Goal: Transaction & Acquisition: Book appointment/travel/reservation

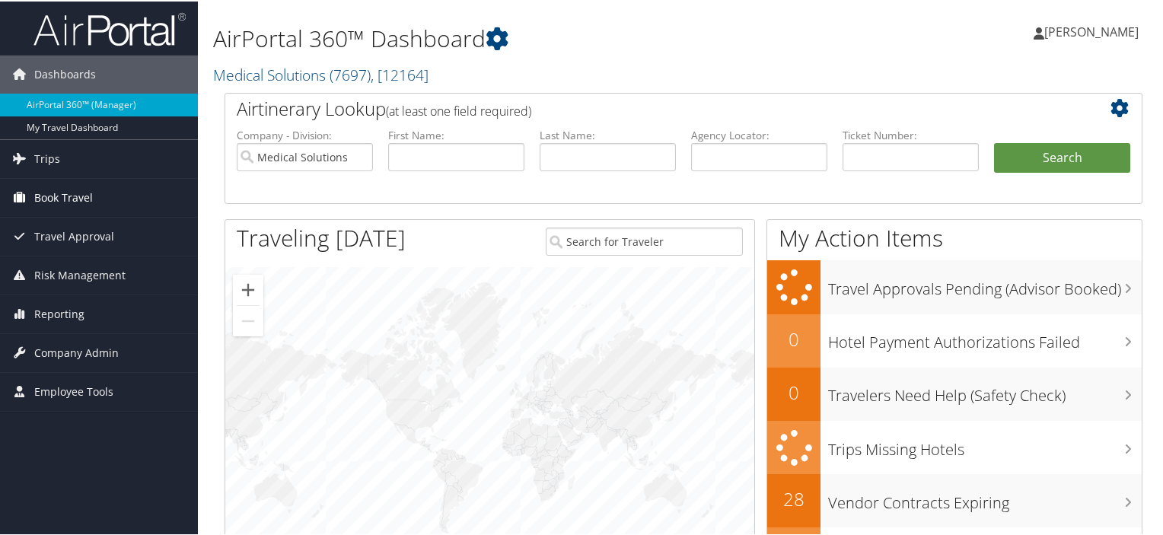
click at [69, 200] on span "Book Travel" at bounding box center [63, 196] width 59 height 38
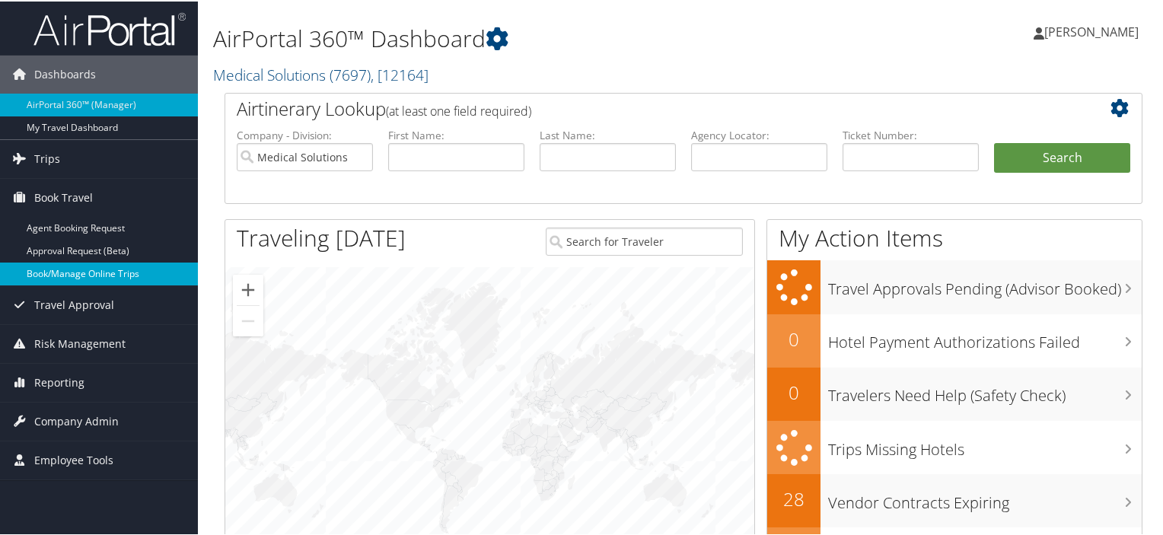
click at [90, 276] on link "Book/Manage Online Trips" at bounding box center [99, 272] width 198 height 23
